Goal: Task Accomplishment & Management: Manage account settings

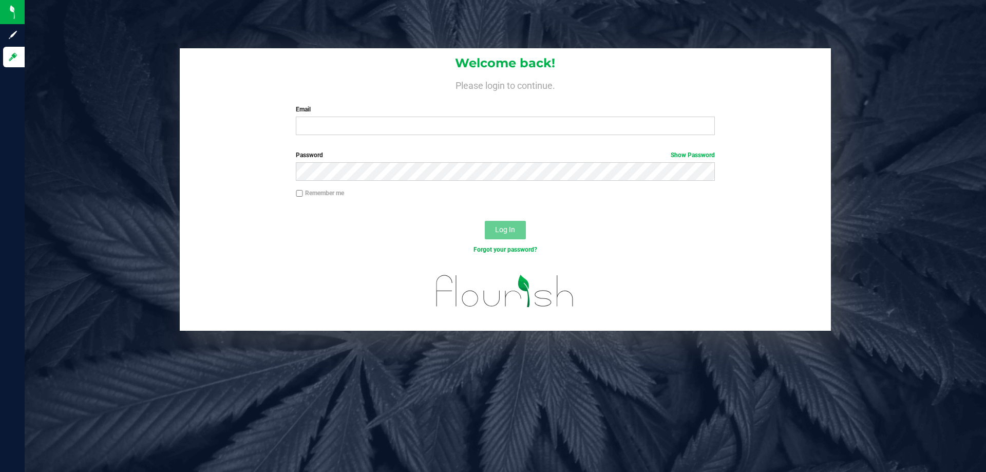
click at [613, 138] on div "Welcome back! Please login to continue. Email Required Please format your email…" at bounding box center [505, 95] width 651 height 95
click at [606, 134] on input "Email" at bounding box center [505, 126] width 419 height 18
click at [595, 104] on div "Welcome back! Please login to continue. Email Required Please format your email…" at bounding box center [505, 95] width 651 height 95
click at [606, 117] on div "Email Required Please format your email correctly." at bounding box center [505, 120] width 434 height 30
click at [614, 121] on input "Email" at bounding box center [505, 126] width 419 height 18
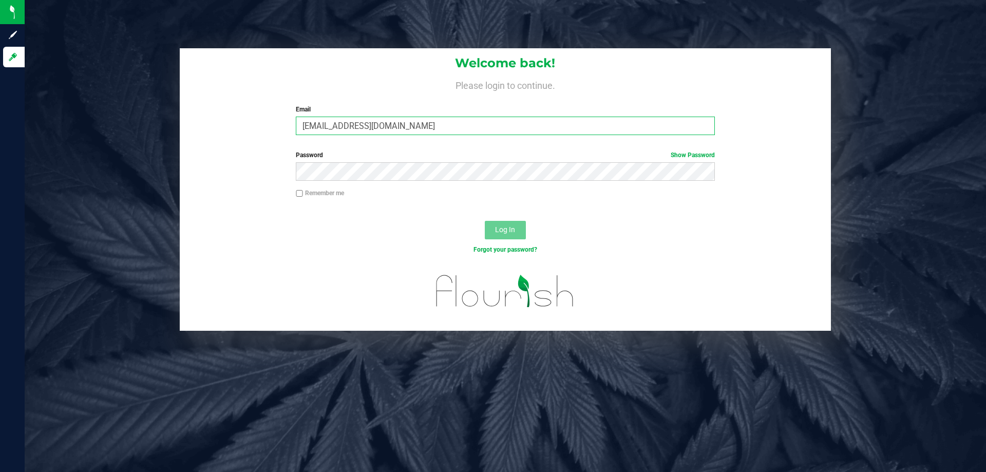
type input "[EMAIL_ADDRESS][DOMAIN_NAME]"
click at [485, 221] on button "Log In" at bounding box center [505, 230] width 41 height 18
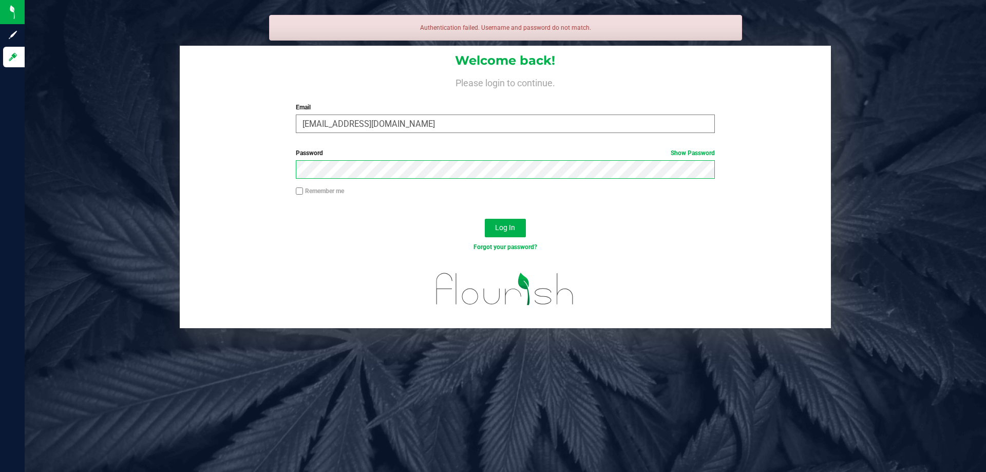
click at [485, 219] on button "Log In" at bounding box center [505, 228] width 41 height 18
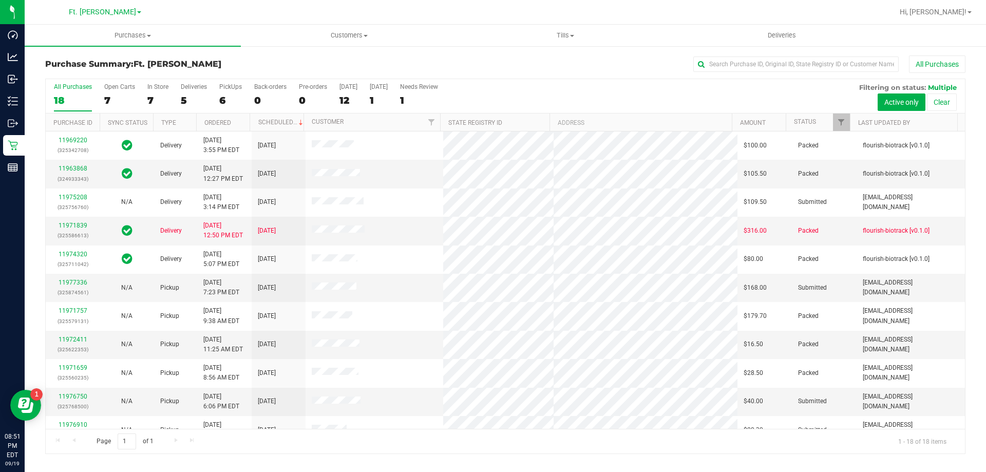
click at [582, 58] on div "All Purchases" at bounding box center [659, 63] width 614 height 17
click at [566, 49] on div "Purchase Summary: Ft. [PERSON_NAME] All Purchases All Purchases 18 Open Carts 7…" at bounding box center [505, 254] width 961 height 419
click at [556, 41] on uib-tab-heading "Tills Manage tills Reconcile e-payments" at bounding box center [565, 35] width 215 height 21
click at [517, 60] on span "Manage tills" at bounding box center [491, 62] width 69 height 9
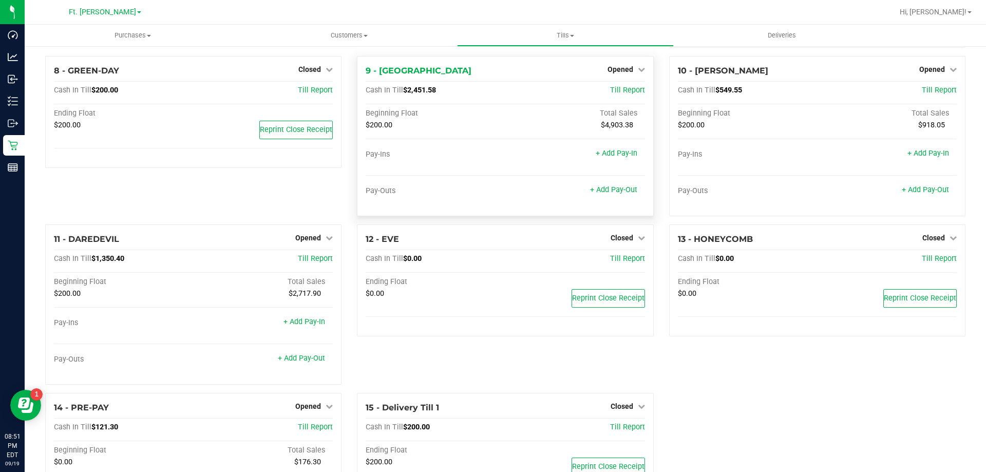
scroll to position [384, 0]
click at [781, 392] on div "13 - HONEYCOMB Closed Open Till Cash In Till $0.00 Till Report Ending Float $0.…" at bounding box center [817, 308] width 312 height 168
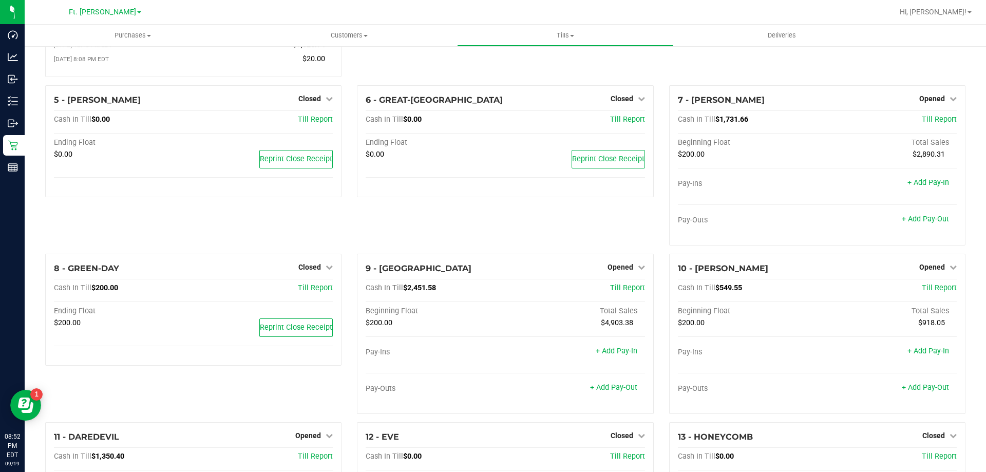
scroll to position [187, 0]
click at [933, 99] on span "Opened" at bounding box center [932, 97] width 26 height 8
click at [919, 122] on link "Close Till" at bounding box center [933, 118] width 28 height 8
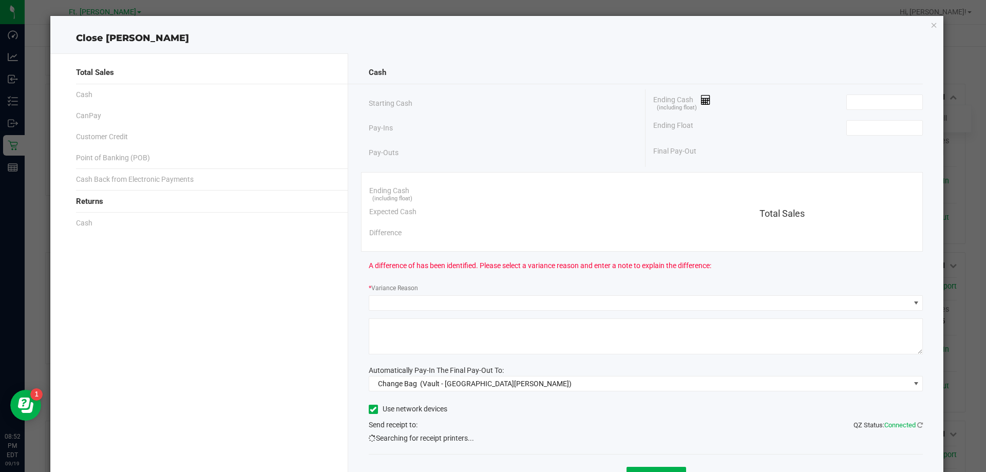
click at [889, 86] on div "Cash Starting Cash Pay-Ins Pay-Outs Ending Cash (including float) Ending Float …" at bounding box center [646, 282] width 596 height 458
click at [882, 100] on input at bounding box center [884, 102] width 75 height 14
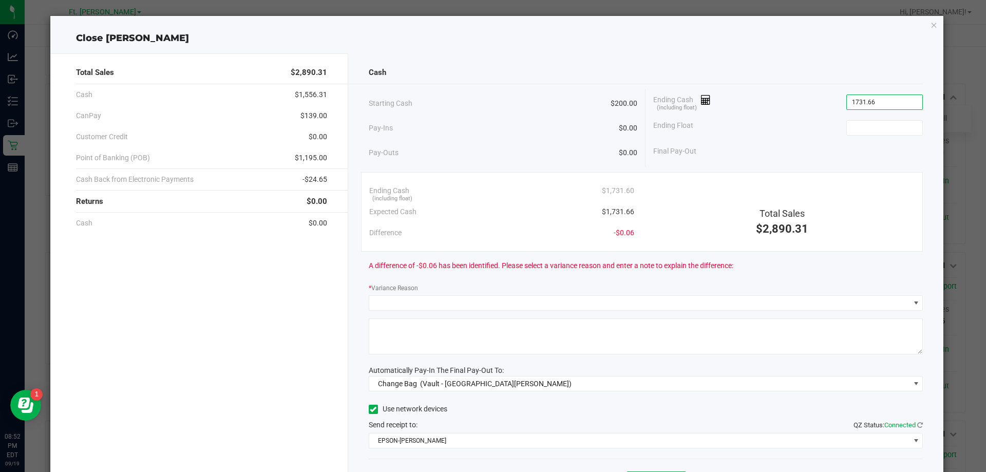
type input "$1,731.66"
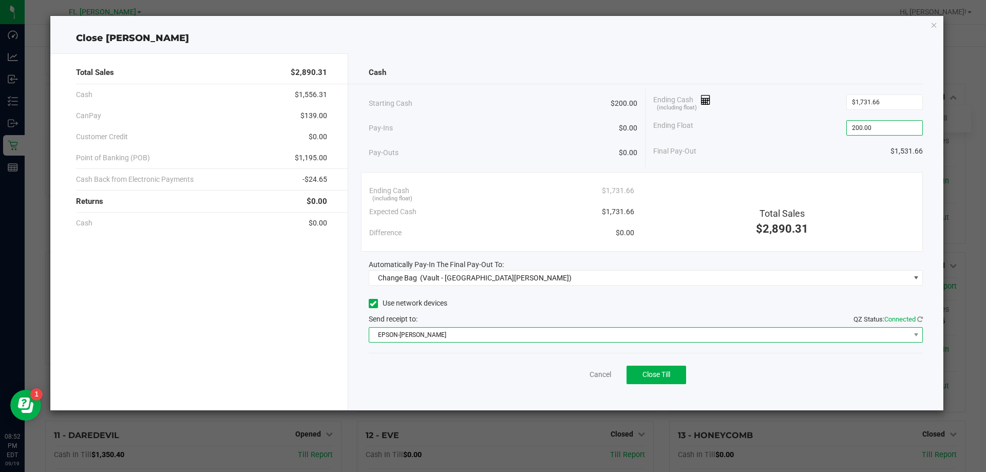
click at [463, 329] on span "EPSON-[PERSON_NAME]" at bounding box center [639, 335] width 541 height 14
type input "$200.00"
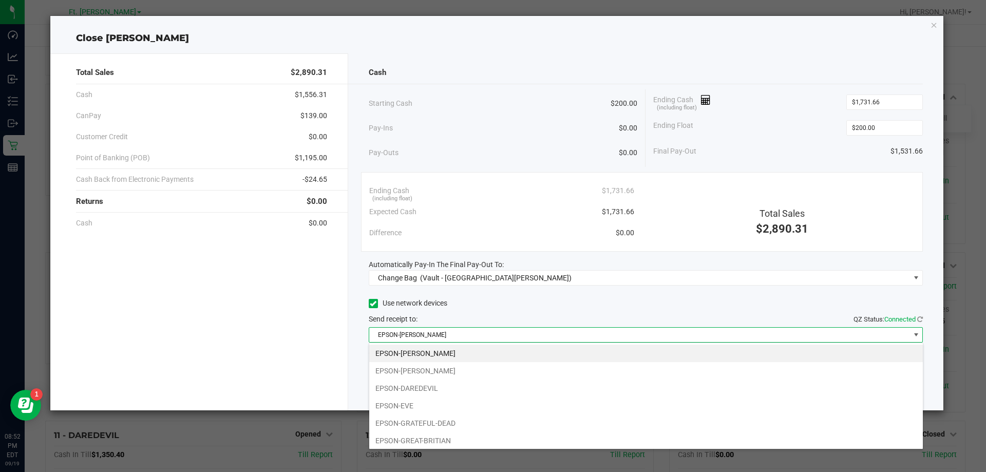
scroll to position [72, 0]
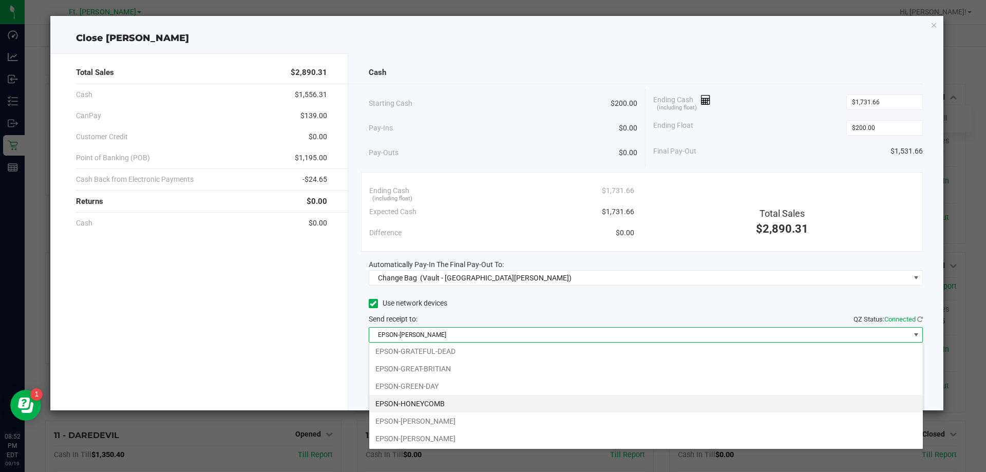
click at [432, 405] on li "EPSON-HONEYCOMB" at bounding box center [646, 403] width 554 height 17
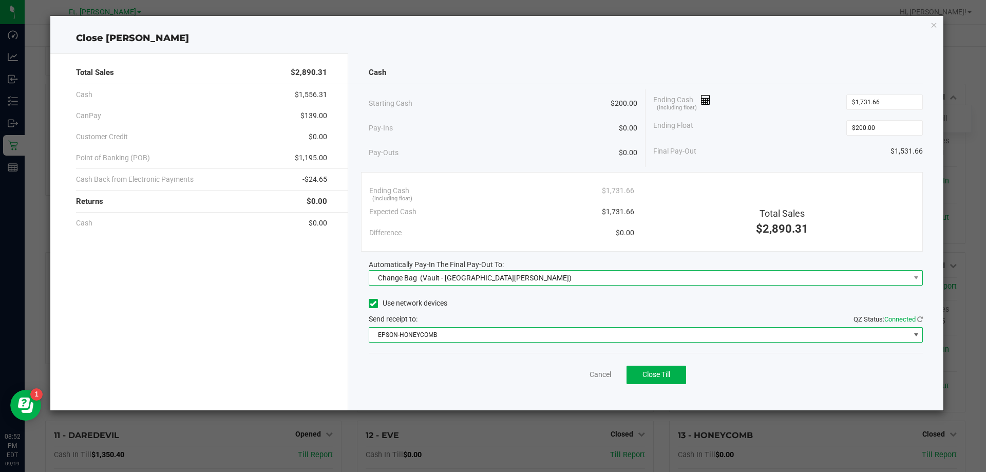
click at [455, 274] on span "(Vault - [GEOGRAPHIC_DATA][PERSON_NAME])" at bounding box center [495, 278] width 151 height 8
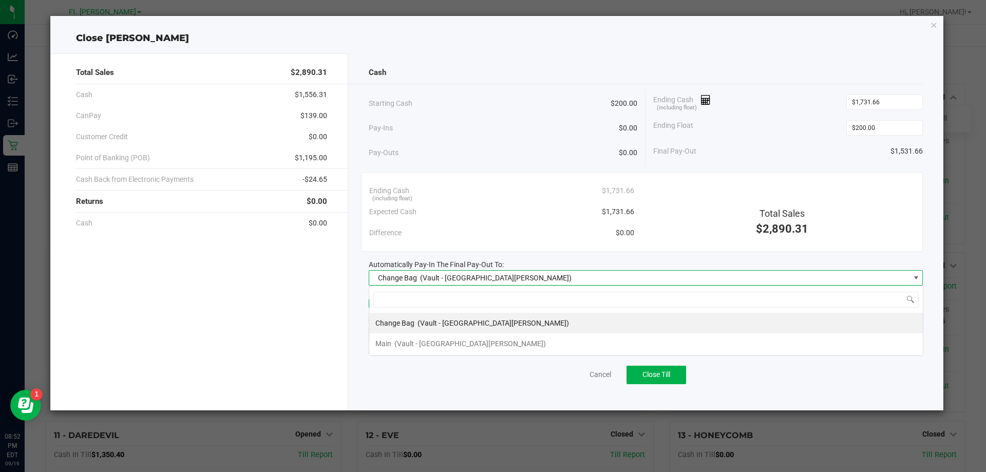
scroll to position [15, 554]
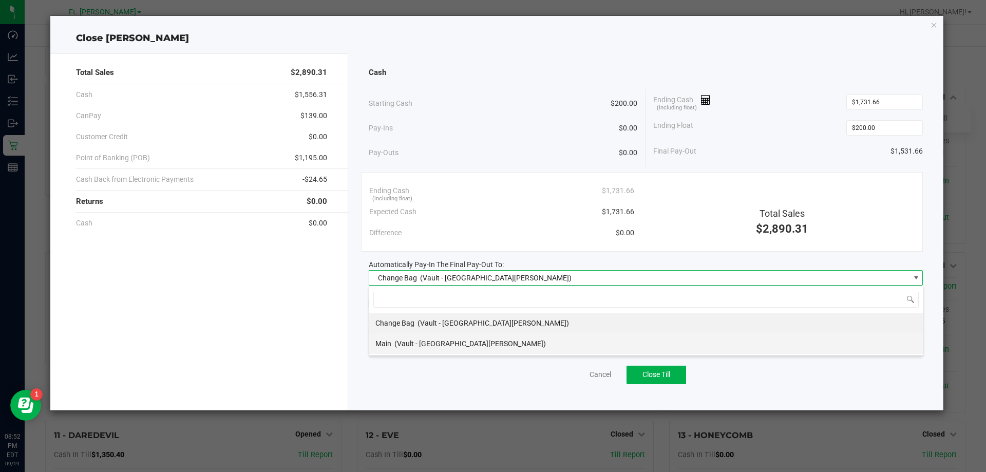
click at [429, 345] on span "(Vault - [GEOGRAPHIC_DATA][PERSON_NAME])" at bounding box center [469, 343] width 151 height 8
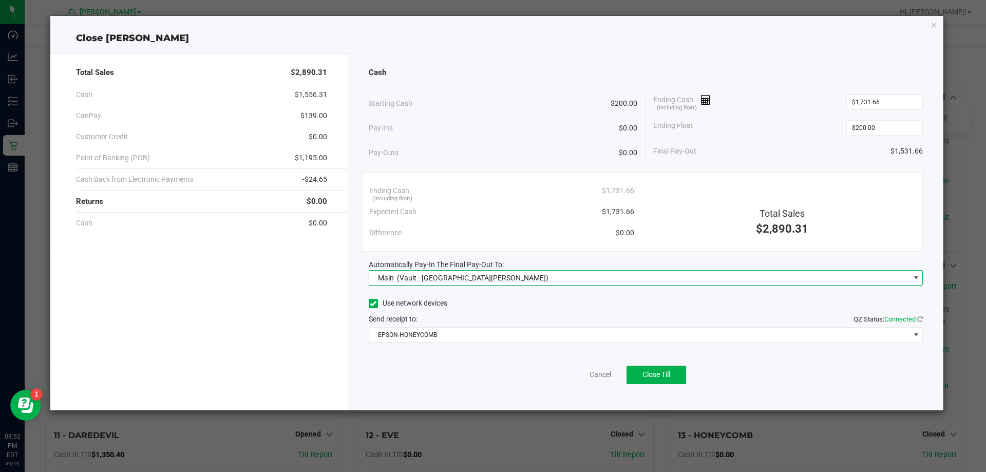
click at [500, 128] on div "Pay-Ins $0.00" at bounding box center [503, 128] width 269 height 21
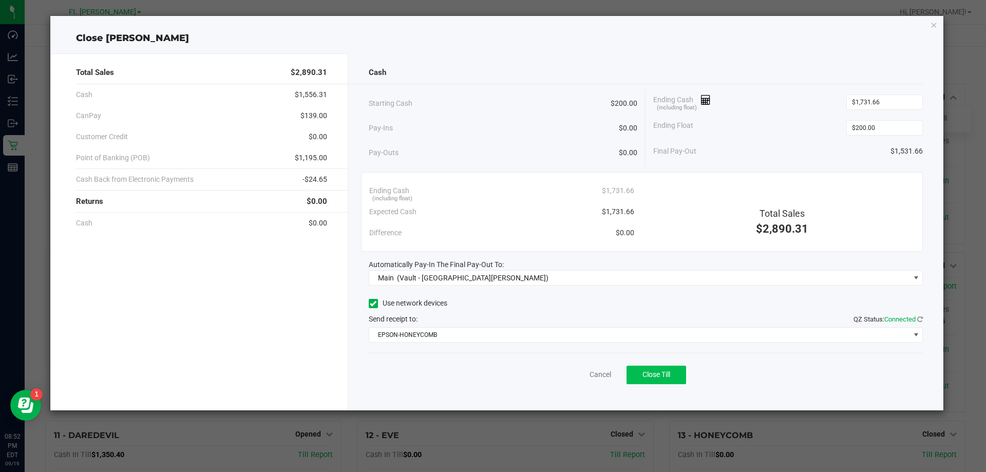
click at [654, 373] on span "Close Till" at bounding box center [656, 374] width 28 height 8
click at [568, 378] on link "Dismiss" at bounding box center [577, 374] width 25 height 11
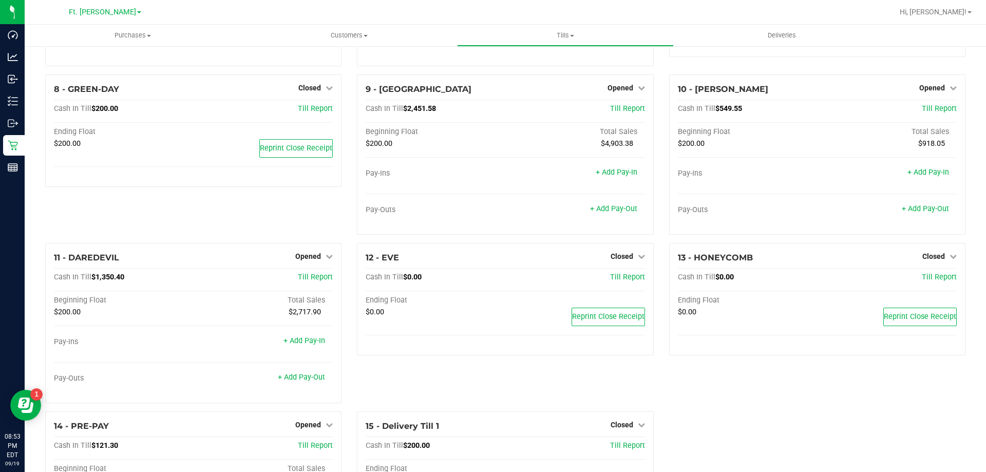
scroll to position [438, 0]
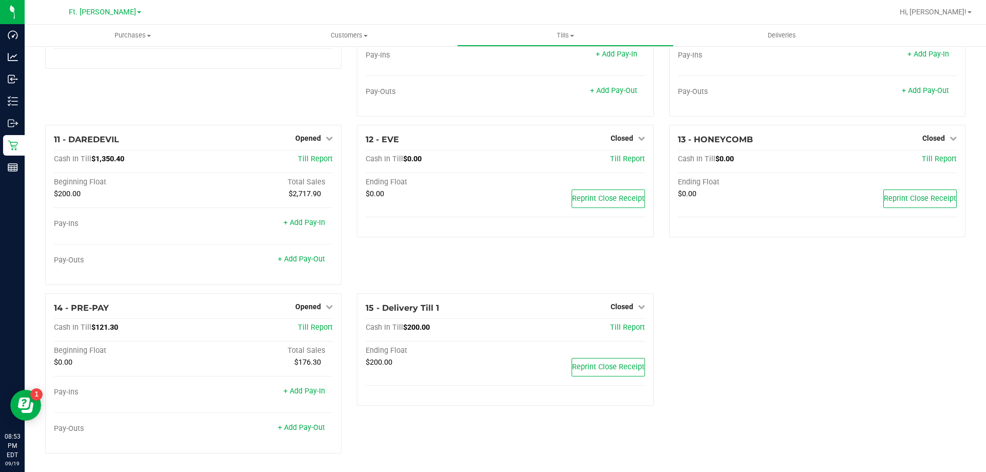
click at [315, 311] on span "Opened" at bounding box center [308, 306] width 26 height 8
click at [311, 328] on link "Close Till" at bounding box center [310, 328] width 28 height 8
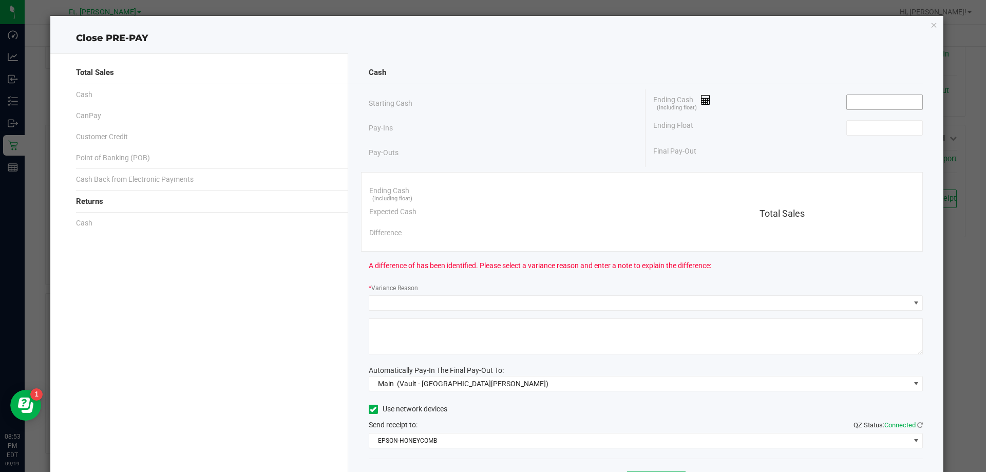
click at [853, 102] on input at bounding box center [884, 102] width 75 height 14
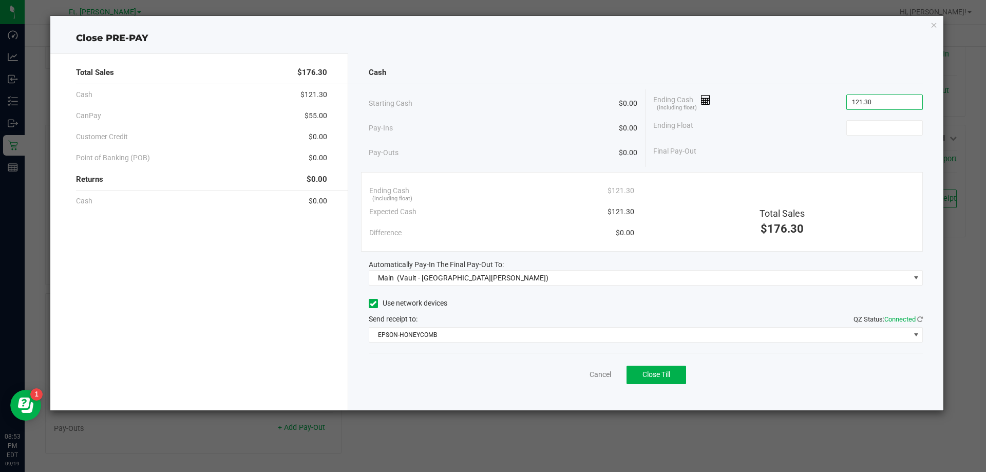
type input "$121.30"
click at [739, 109] on div "Ending Cash (including float) $121.30" at bounding box center [788, 102] width 270 height 26
type input "$0.00"
click at [672, 381] on button "Close Till" at bounding box center [656, 375] width 60 height 18
click at [586, 375] on link "Dismiss" at bounding box center [577, 374] width 25 height 11
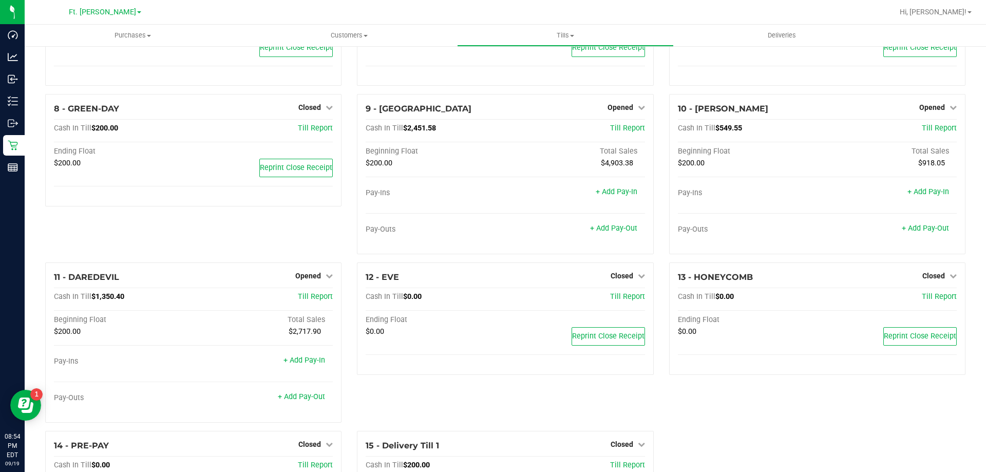
scroll to position [296, 0]
click at [632, 112] on link "Opened" at bounding box center [625, 108] width 37 height 8
click at [626, 134] on link "Close Till" at bounding box center [621, 129] width 28 height 8
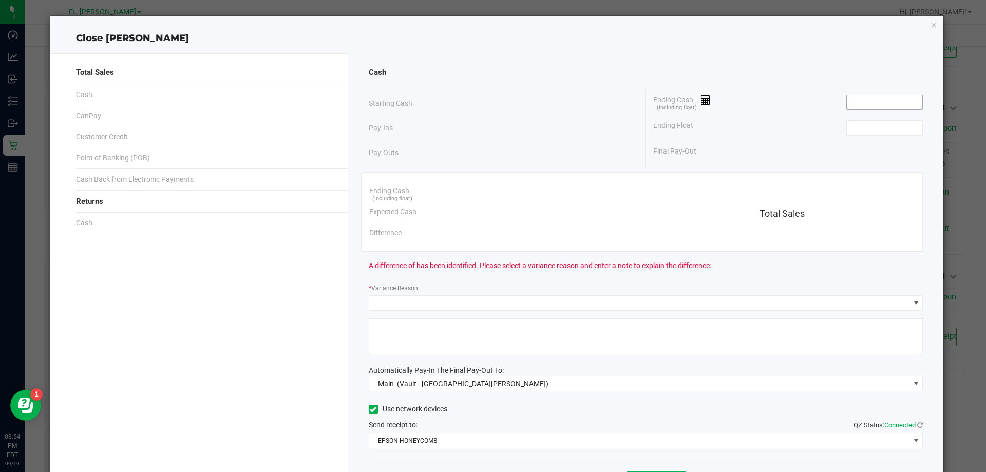
click at [881, 99] on input at bounding box center [884, 102] width 75 height 14
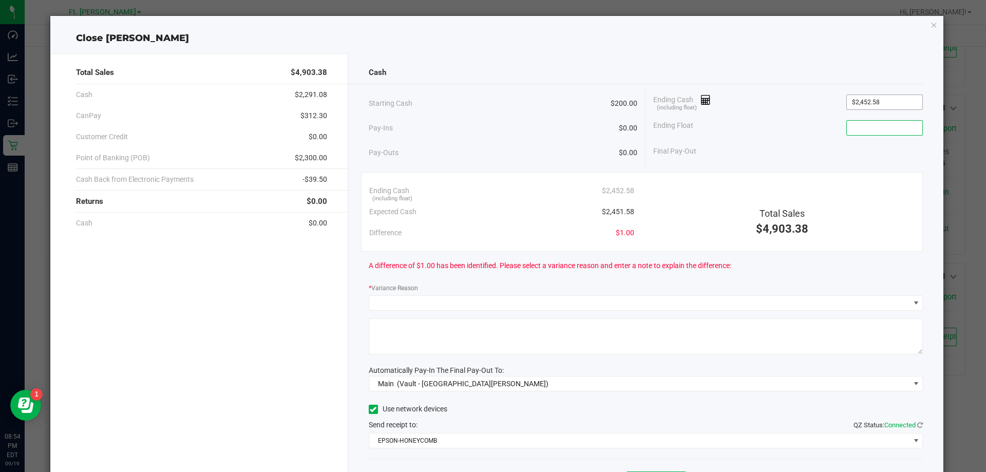
click at [873, 107] on input "$2,452.58" at bounding box center [884, 102] width 75 height 14
click at [882, 104] on input "2452.58" at bounding box center [884, 102] width 75 height 14
type input "$2,451.58"
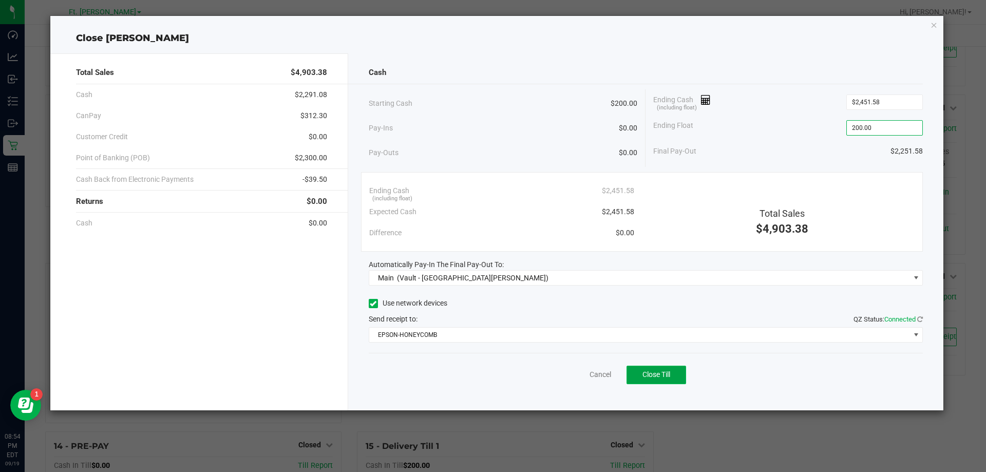
click at [657, 372] on span "Close Till" at bounding box center [656, 374] width 28 height 8
type input "$200.00"
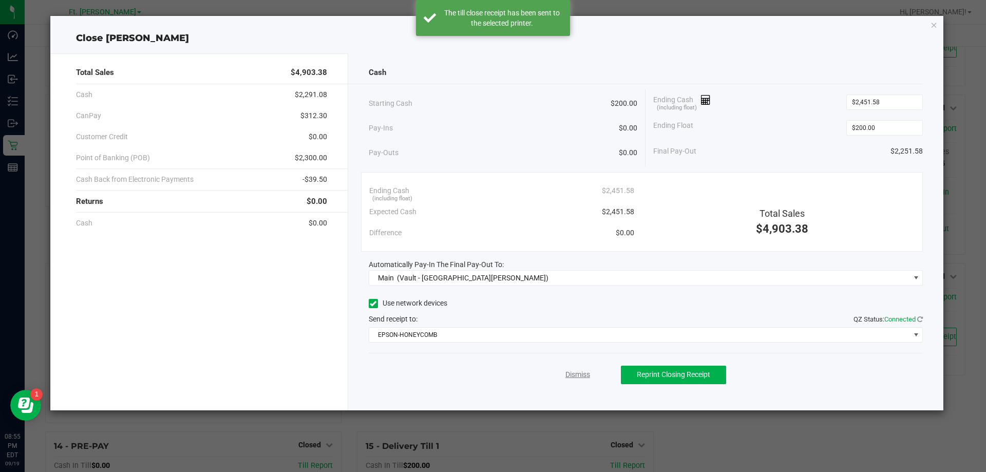
click at [569, 377] on link "Dismiss" at bounding box center [577, 374] width 25 height 11
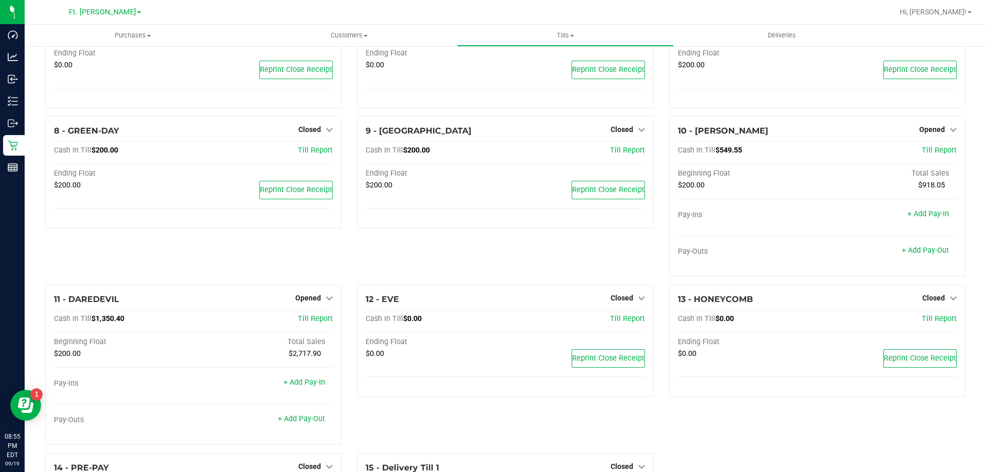
scroll to position [274, 0]
click at [949, 130] on icon at bounding box center [952, 129] width 7 height 7
click at [926, 156] on link "Close Till" at bounding box center [933, 151] width 28 height 8
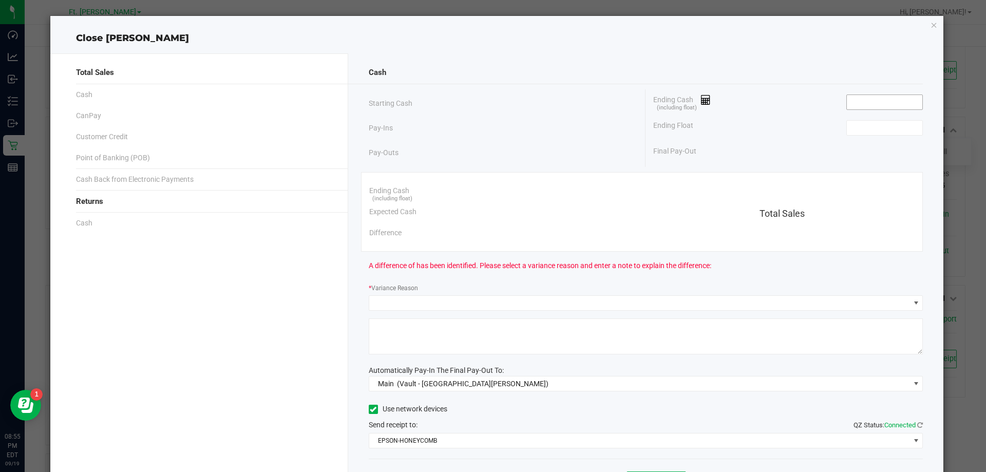
click at [875, 103] on input at bounding box center [884, 102] width 75 height 14
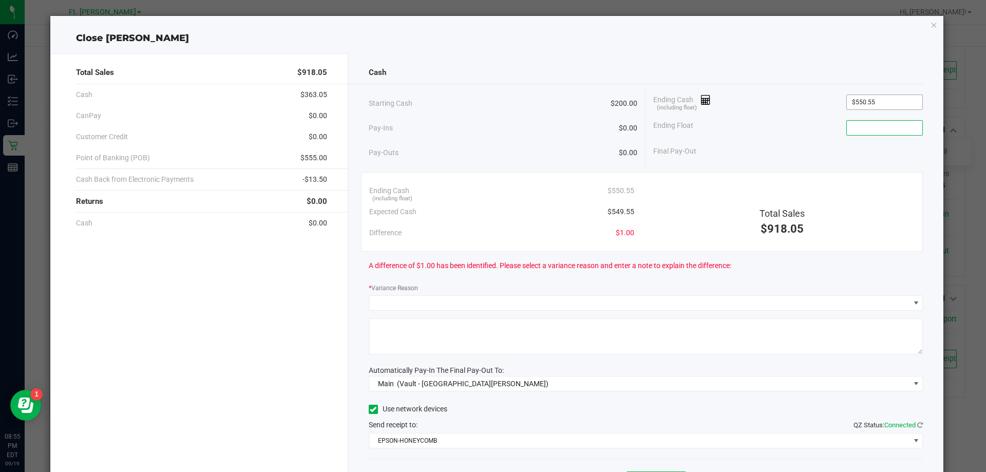
click at [905, 102] on input "$550.55" at bounding box center [884, 102] width 75 height 14
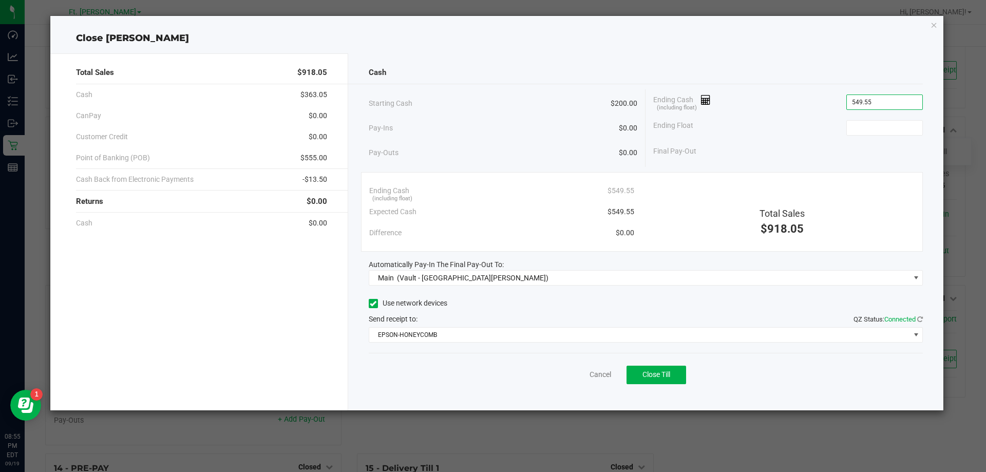
type input "$549.55"
click at [767, 125] on div "Ending Float 200.00" at bounding box center [788, 128] width 270 height 26
type input "$200.00"
click at [654, 378] on span "Close Till" at bounding box center [656, 374] width 28 height 8
click at [573, 374] on link "Dismiss" at bounding box center [577, 374] width 25 height 11
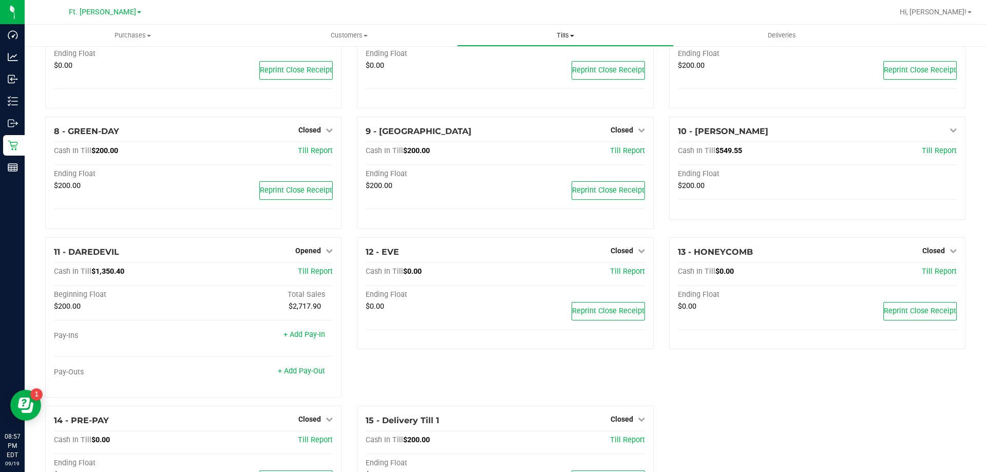
click at [560, 27] on uib-tab-heading "Tills Manage tills Reconcile e-payments" at bounding box center [565, 35] width 215 height 21
click at [516, 58] on span "Manage tills" at bounding box center [491, 62] width 69 height 9
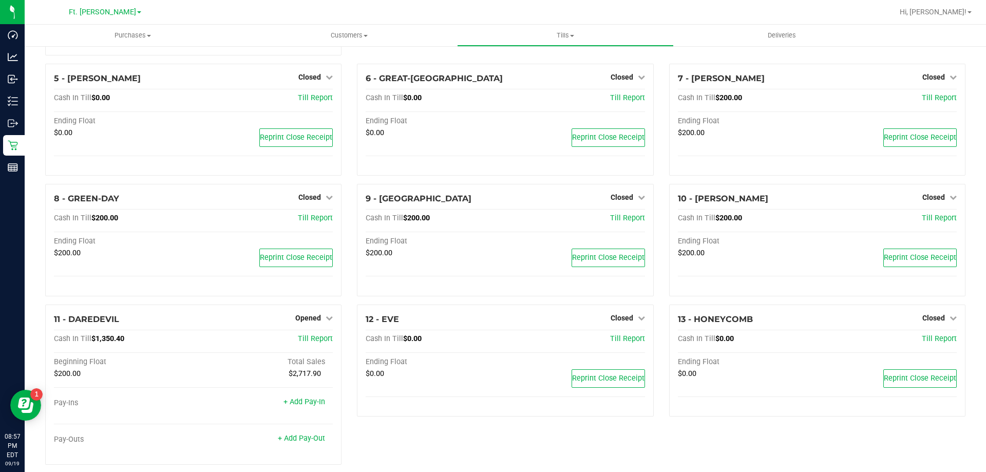
scroll to position [287, 0]
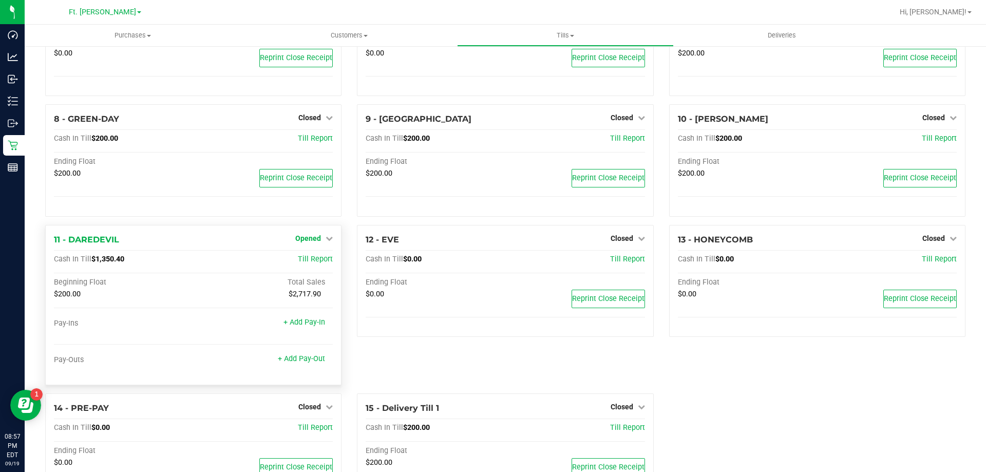
click at [319, 242] on link "Opened" at bounding box center [313, 238] width 37 height 8
click at [297, 262] on link "Close Till" at bounding box center [310, 259] width 28 height 8
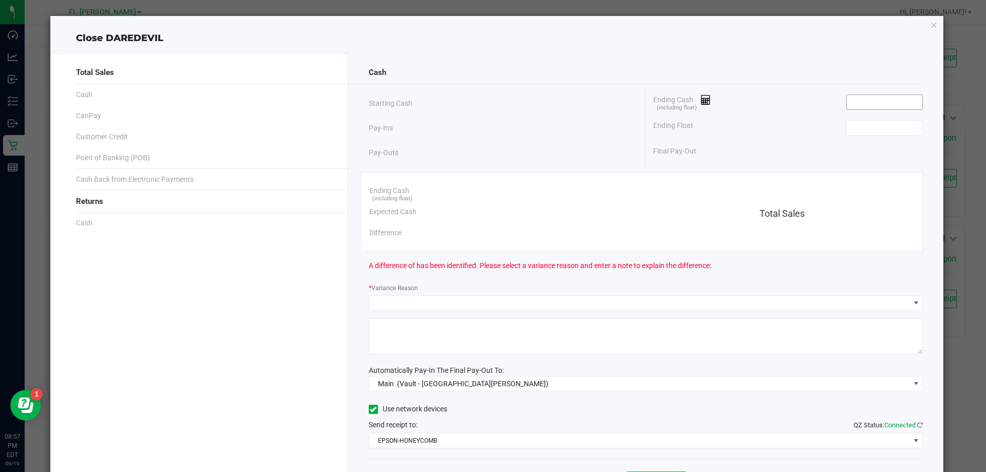
click at [882, 98] on input at bounding box center [884, 102] width 75 height 14
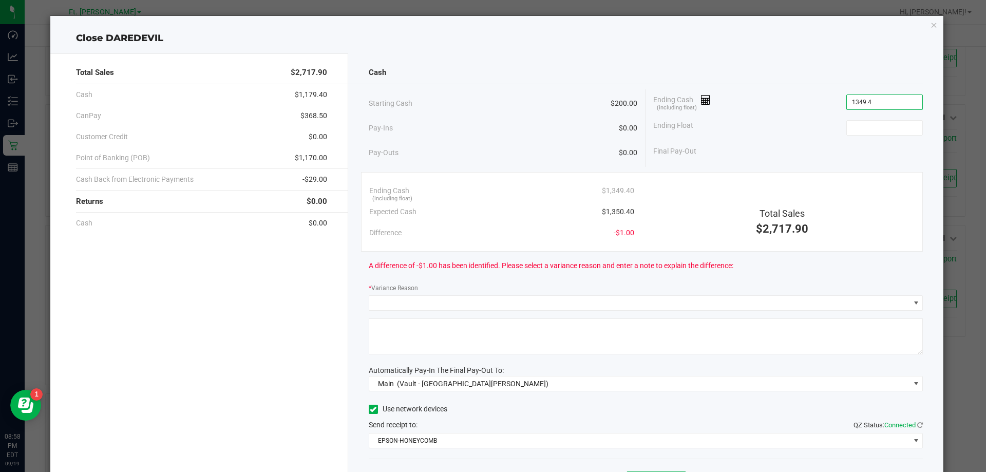
click at [879, 103] on input "1349.4" at bounding box center [884, 102] width 75 height 14
click at [879, 103] on input "1352" at bounding box center [884, 102] width 75 height 14
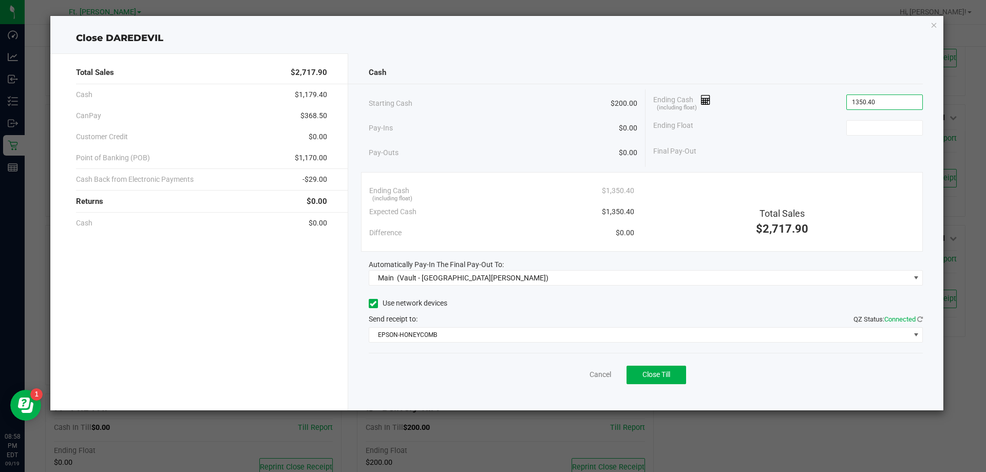
type input "$1,350.40"
click at [649, 382] on button "Close Till" at bounding box center [656, 375] width 60 height 18
type input "$200.00"
click at [589, 369] on link "Dismiss" at bounding box center [577, 374] width 25 height 11
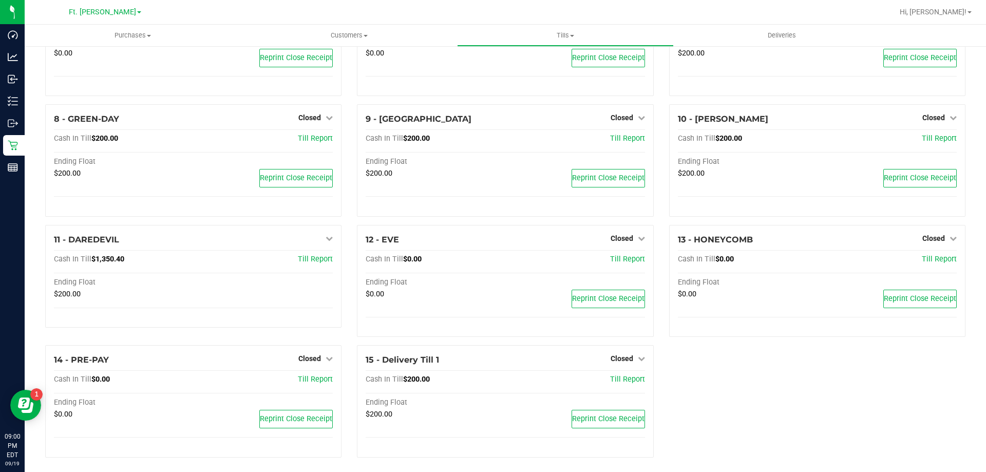
scroll to position [294, 0]
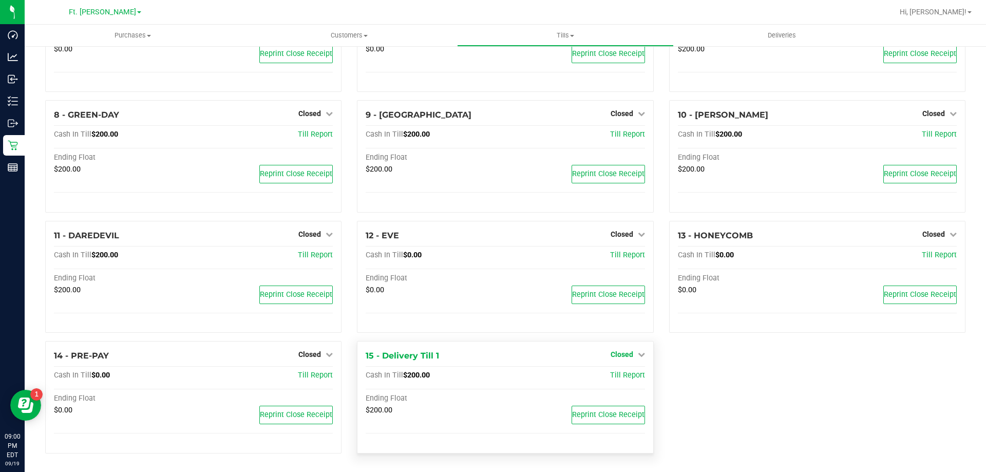
click at [625, 354] on span "Closed" at bounding box center [622, 354] width 23 height 8
click at [759, 360] on div "1 - Vault - [GEOGRAPHIC_DATA][PERSON_NAME] Count Vault Cash In Vault: $6,364.59…" at bounding box center [505, 113] width 936 height 697
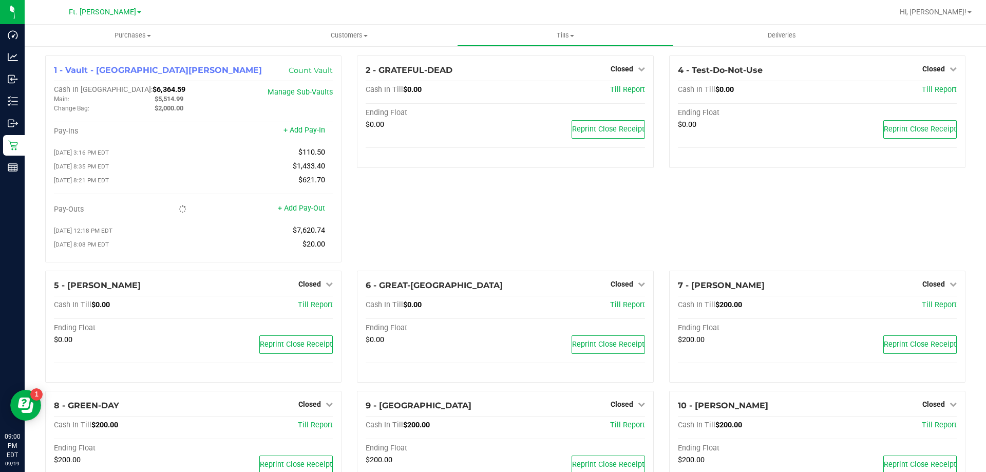
drag, startPoint x: 626, startPoint y: 285, endPoint x: 455, endPoint y: -37, distance: 365.3
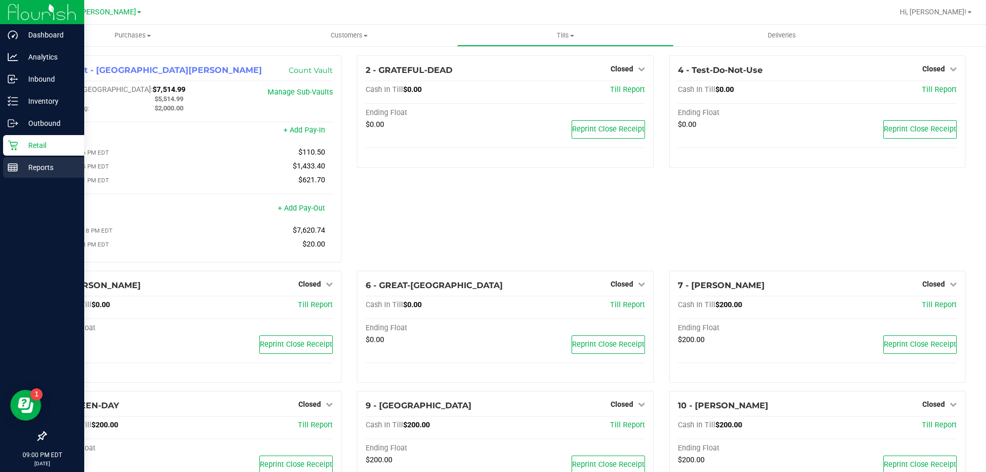
click at [35, 178] on link "Reports" at bounding box center [42, 168] width 84 height 22
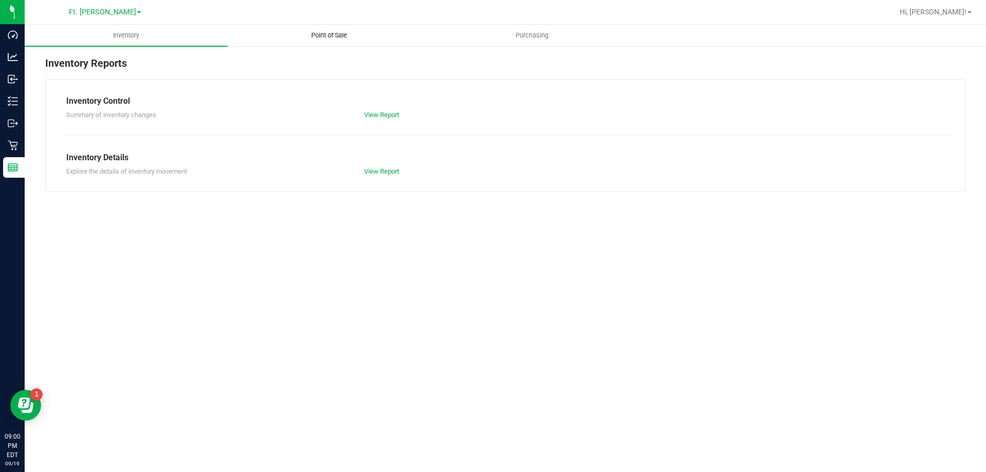
click at [349, 37] on span "Point of Sale" at bounding box center [329, 35] width 64 height 9
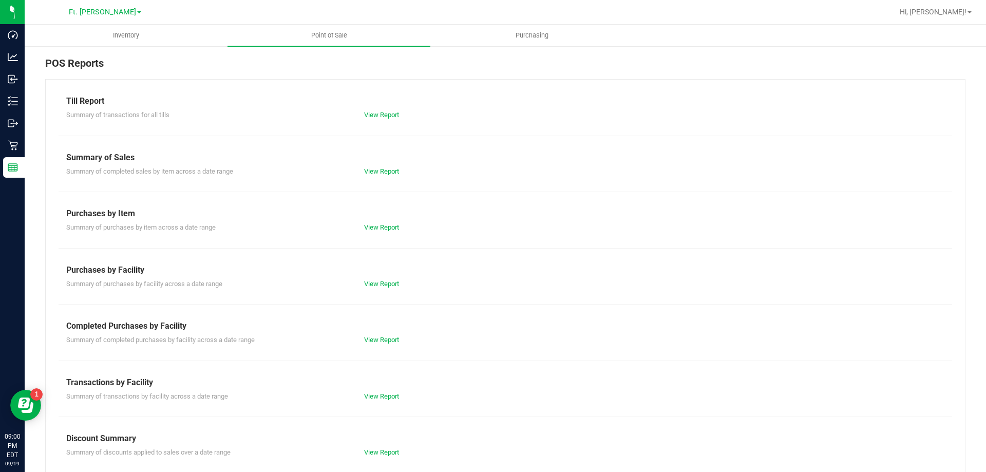
click at [359, 387] on div "Transactions by Facility" at bounding box center [505, 382] width 878 height 12
click at [374, 398] on link "View Report" at bounding box center [381, 396] width 35 height 8
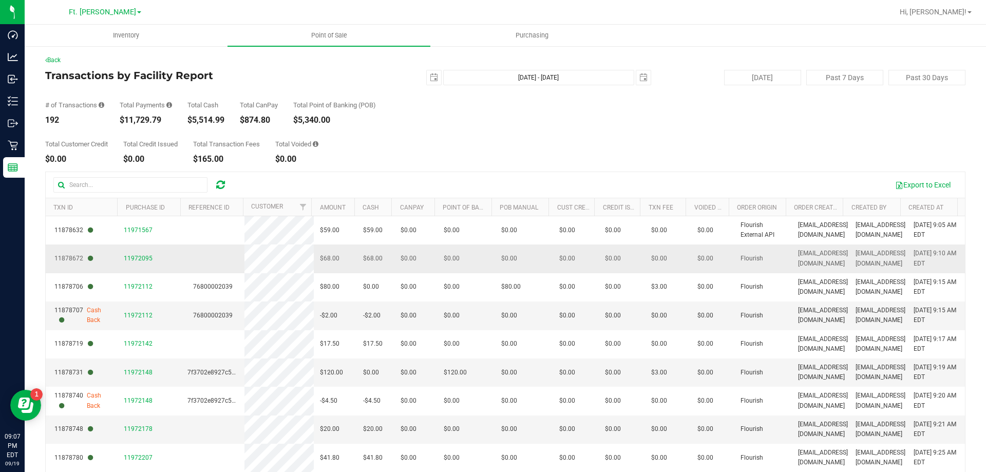
scroll to position [77, 0]
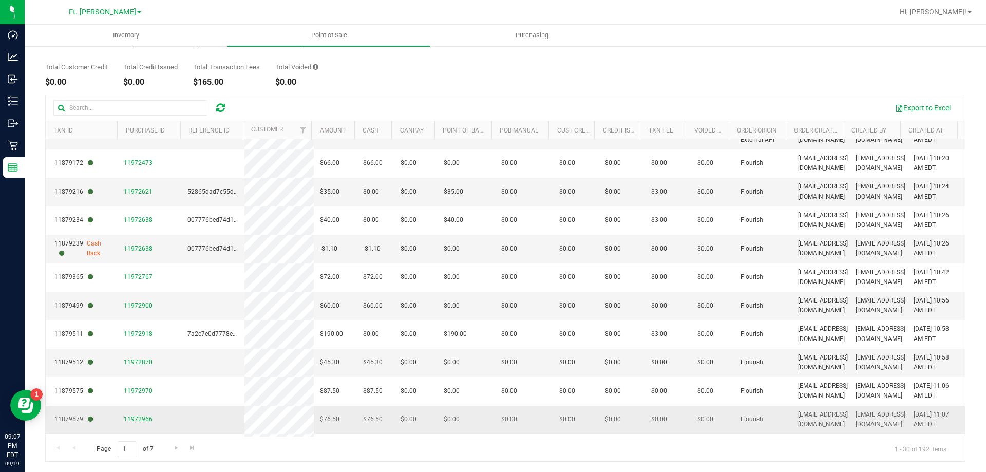
drag, startPoint x: 351, startPoint y: 320, endPoint x: 346, endPoint y: 411, distance: 91.5
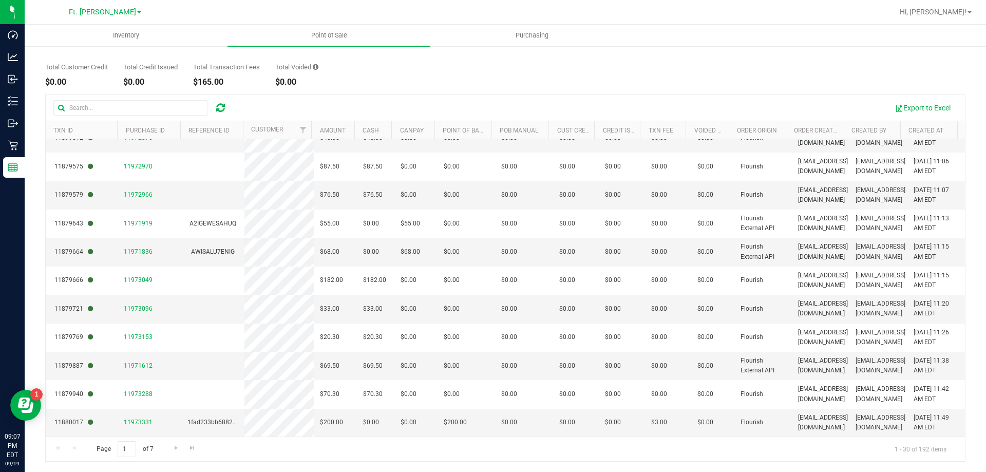
scroll to position [0, 0]
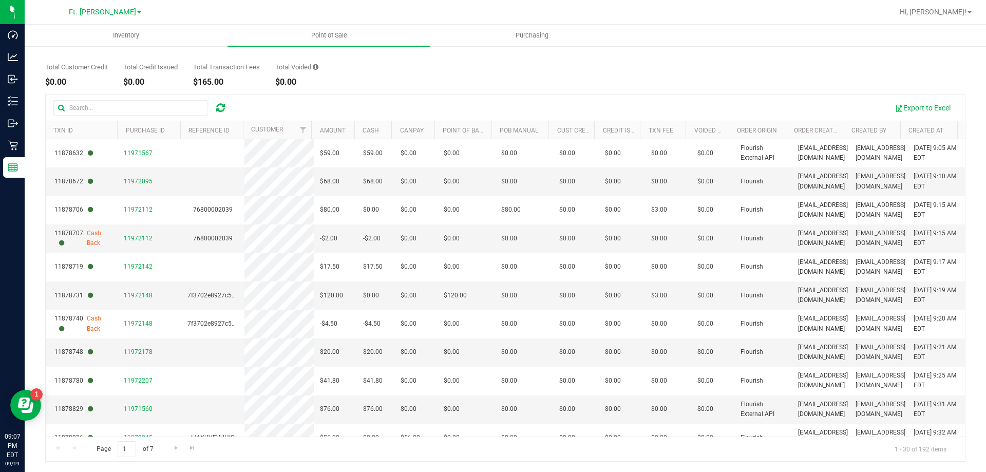
drag, startPoint x: 360, startPoint y: 377, endPoint x: 315, endPoint y: 105, distance: 276.5
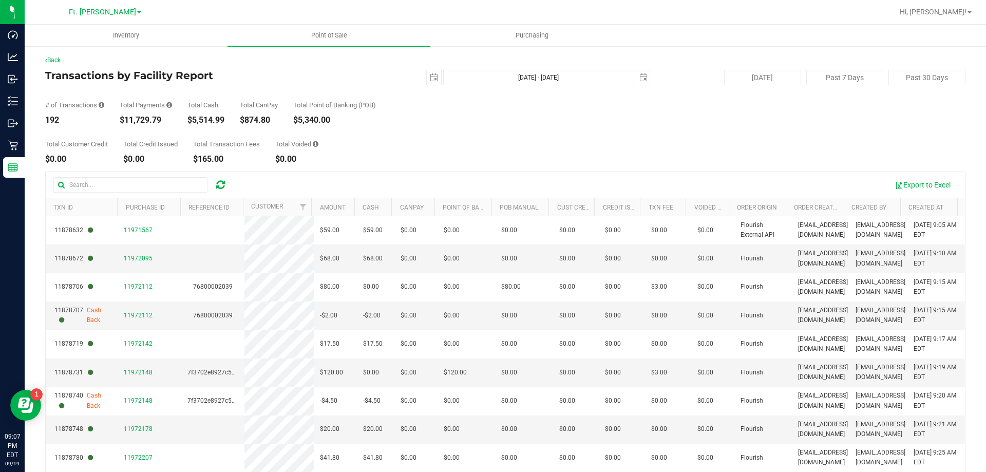
drag, startPoint x: 247, startPoint y: 91, endPoint x: 306, endPoint y: 105, distance: 60.2
click at [304, 105] on div "# of Transactions 192 Total Payments $11,729.79 Total Cash $5,514.99 Total CanP…" at bounding box center [505, 104] width 920 height 39
click at [306, 105] on div "Total Point of Banking (POB)" at bounding box center [334, 105] width 83 height 7
